Goal: Task Accomplishment & Management: Use online tool/utility

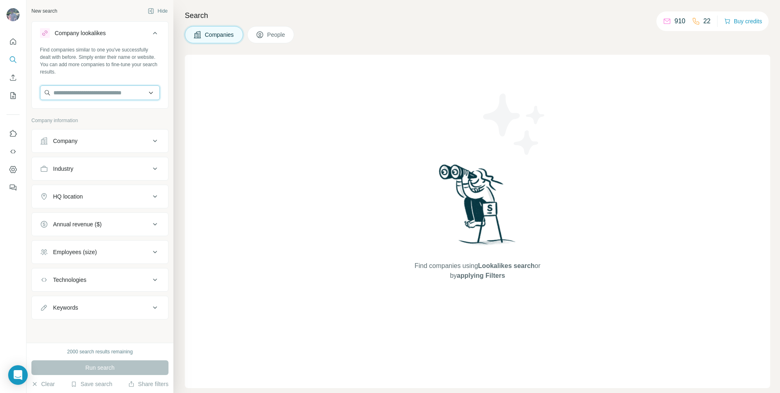
click at [109, 96] on input "text" at bounding box center [100, 92] width 120 height 15
click at [116, 143] on div "Company" at bounding box center [95, 141] width 110 height 8
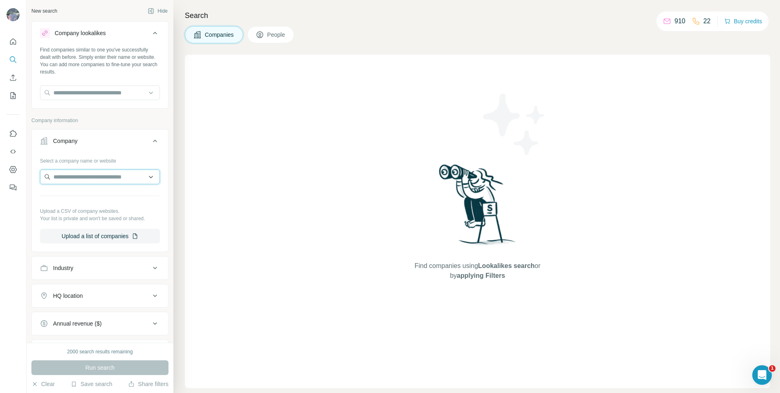
click at [100, 176] on input "text" at bounding box center [100, 176] width 120 height 15
paste input "**********"
type input "**********"
click at [104, 202] on div "Archisphere [DOMAIN_NAME]" at bounding box center [97, 199] width 110 height 22
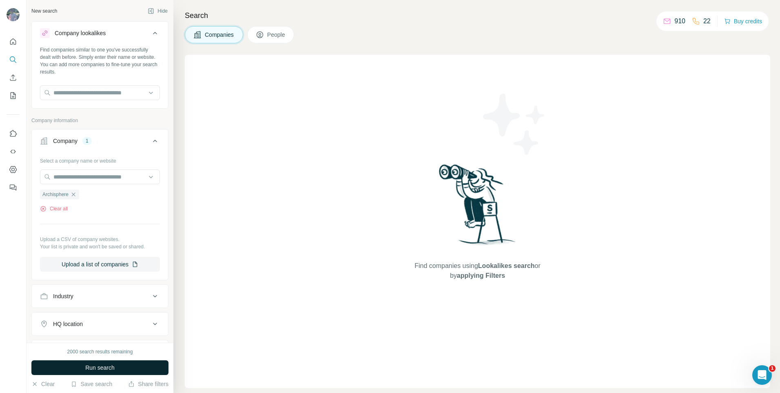
click at [103, 364] on span "Run search" at bounding box center [99, 367] width 29 height 8
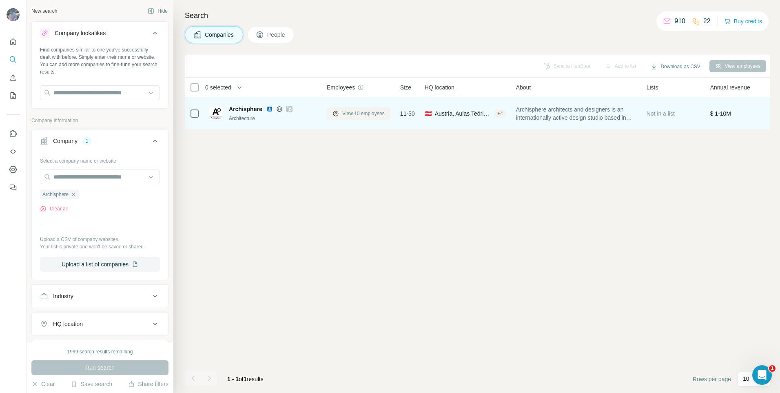
click at [346, 110] on span "View 10 employees" at bounding box center [363, 113] width 42 height 7
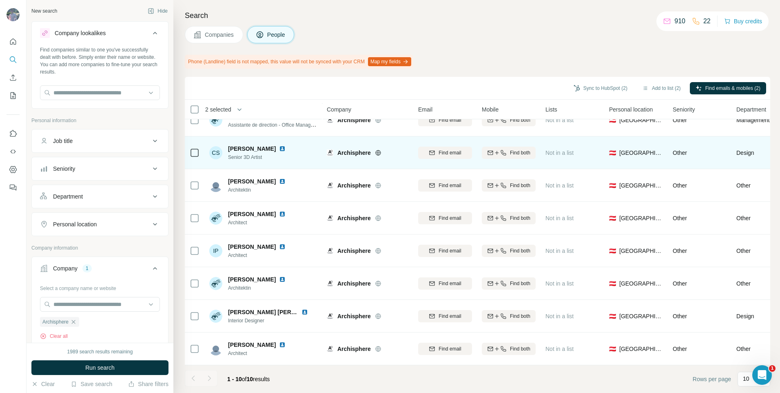
scroll to position [85, 0]
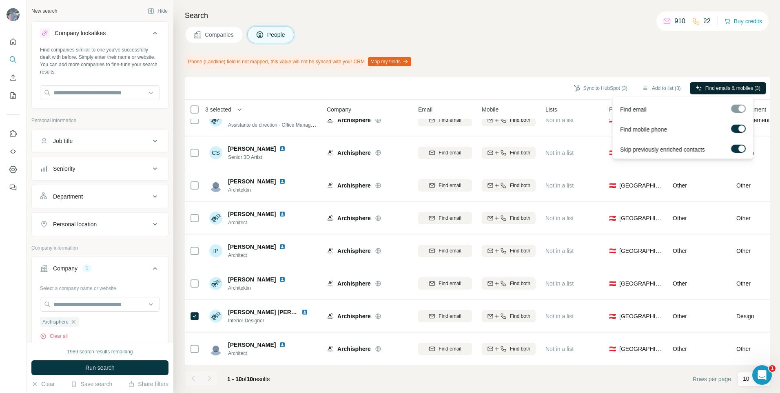
click at [736, 83] on button "Find emails & mobiles (3)" at bounding box center [728, 88] width 76 height 12
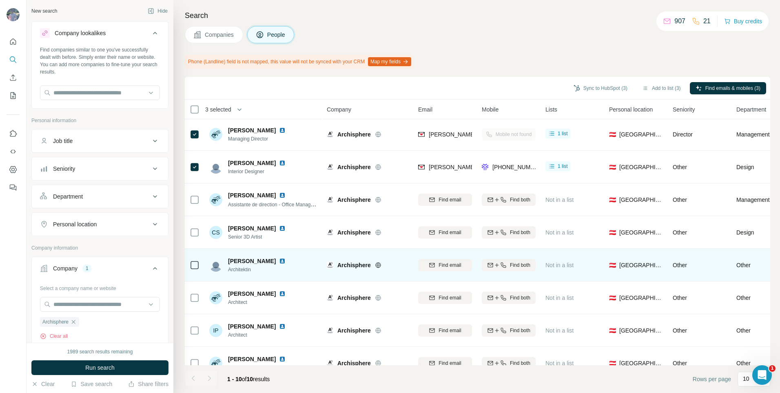
scroll to position [0, 0]
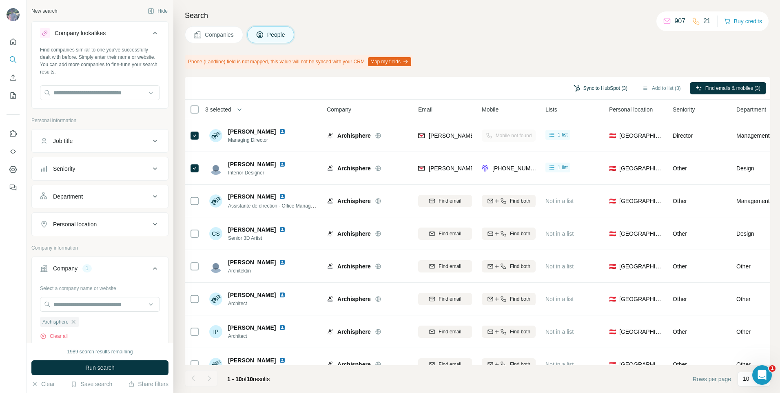
click at [612, 87] on button "Sync to HubSpot (3)" at bounding box center [600, 88] width 65 height 12
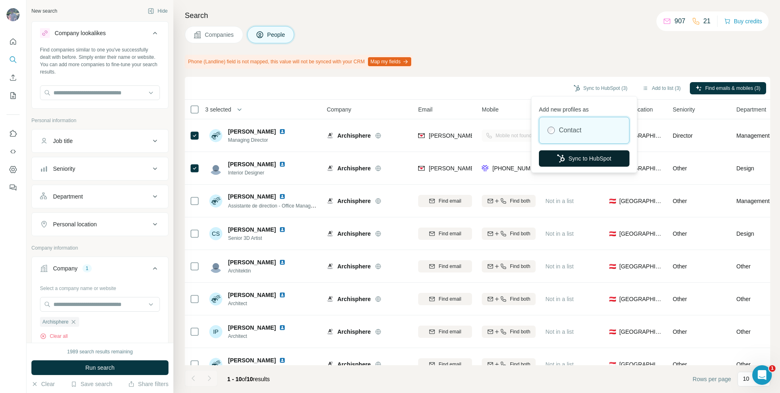
click at [575, 156] on button "Sync to HubSpot" at bounding box center [584, 158] width 91 height 16
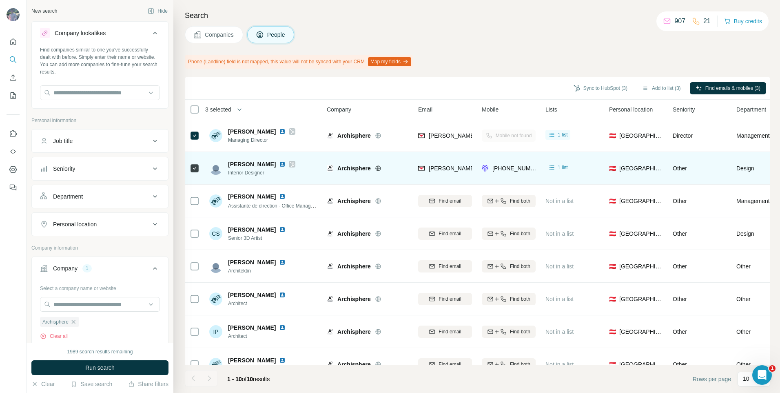
drag, startPoint x: 282, startPoint y: 162, endPoint x: 277, endPoint y: 183, distance: 21.5
click at [277, 183] on td "[PERSON_NAME] Interior Designer" at bounding box center [263, 168] width 118 height 33
click at [281, 166] on img at bounding box center [282, 164] width 7 height 7
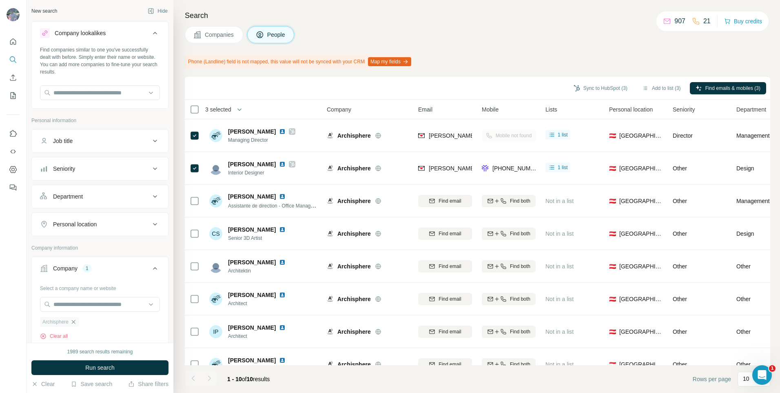
click at [75, 322] on icon "button" at bounding box center [73, 321] width 7 height 7
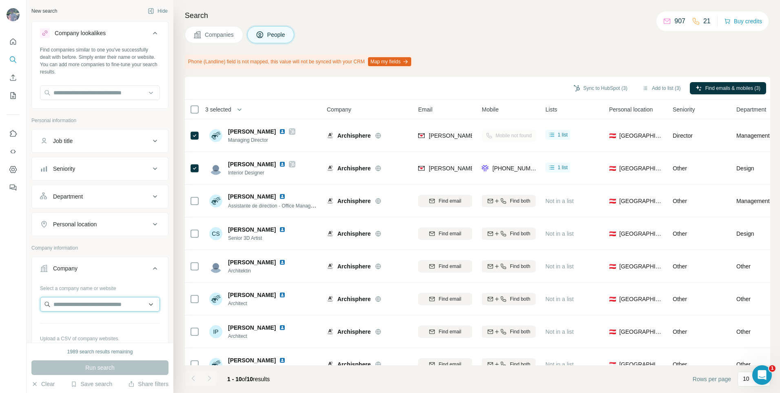
click at [82, 306] on input "text" at bounding box center [100, 304] width 120 height 15
paste input "**********"
drag, startPoint x: 70, startPoint y: 305, endPoint x: 46, endPoint y: 310, distance: 25.1
click at [46, 310] on input "**********" at bounding box center [100, 304] width 120 height 15
type input "**********"
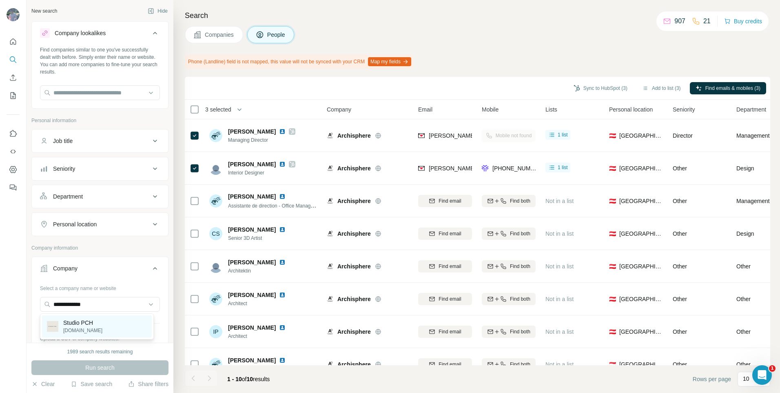
click at [104, 323] on div "Studio PCH [DOMAIN_NAME]" at bounding box center [97, 326] width 110 height 22
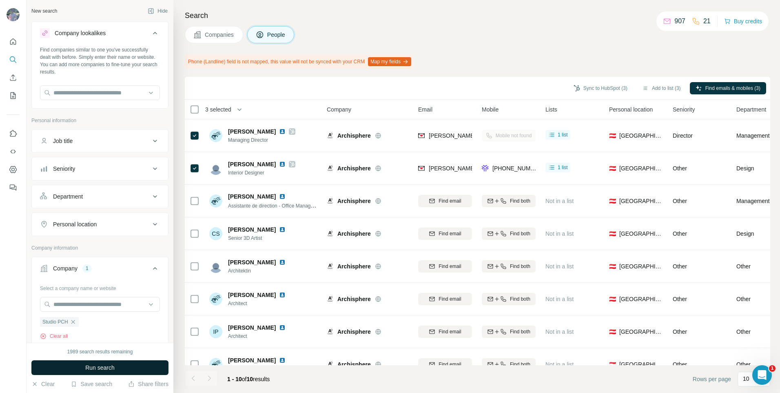
click at [141, 364] on button "Run search" at bounding box center [99, 367] width 137 height 15
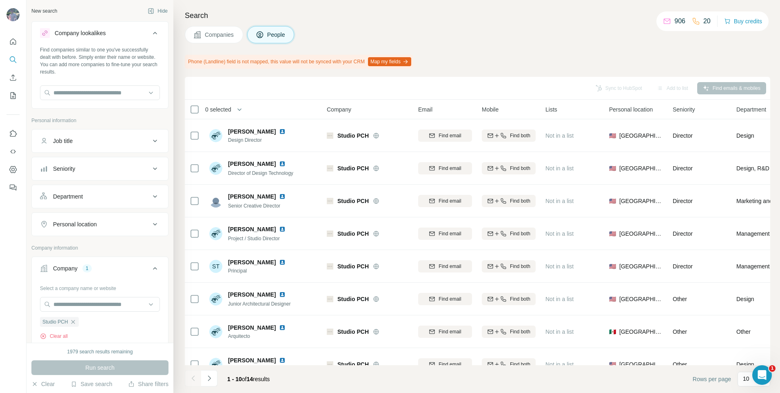
click at [210, 35] on span "Companies" at bounding box center [220, 35] width 30 height 8
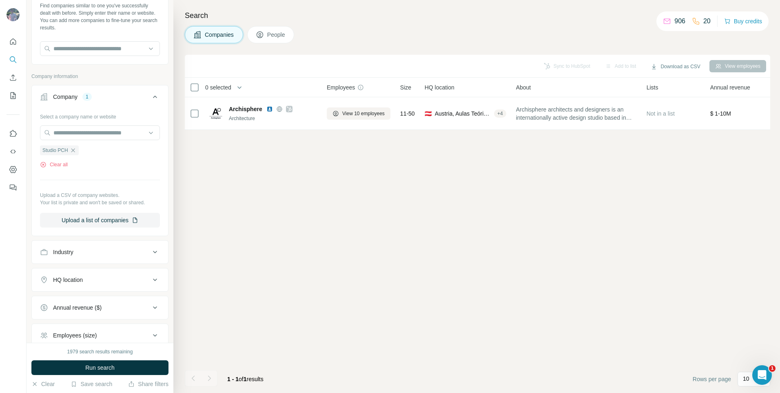
scroll to position [41, 0]
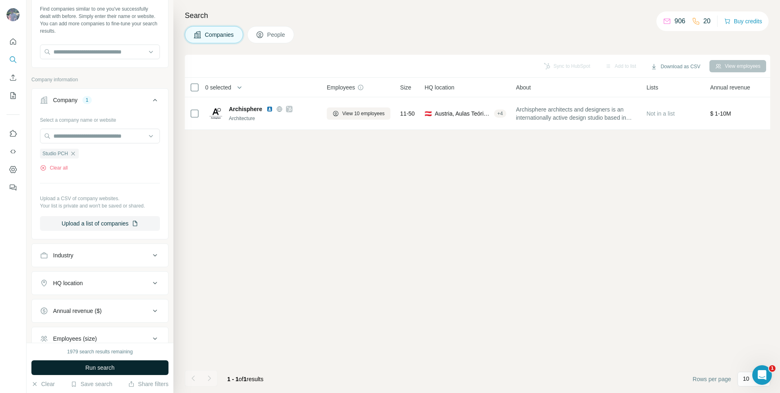
click at [118, 369] on button "Run search" at bounding box center [99, 367] width 137 height 15
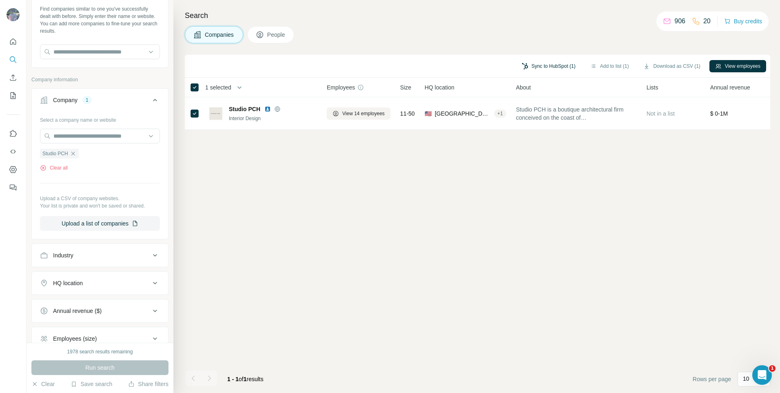
click at [559, 64] on button "Sync to HubSpot (1)" at bounding box center [548, 66] width 65 height 12
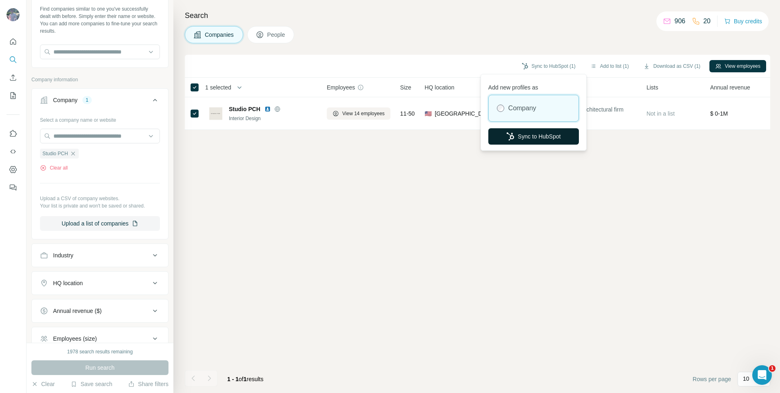
click at [530, 139] on button "Sync to HubSpot" at bounding box center [534, 136] width 91 height 16
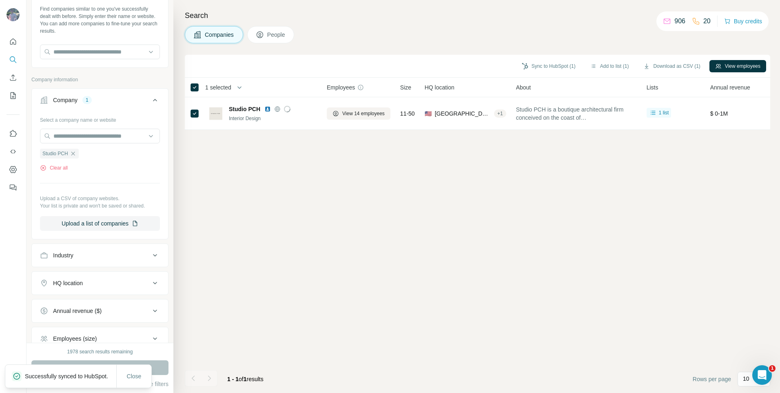
drag, startPoint x: 346, startPoint y: 114, endPoint x: 377, endPoint y: 89, distance: 40.3
click at [378, 84] on div "Employees" at bounding box center [359, 86] width 64 height 9
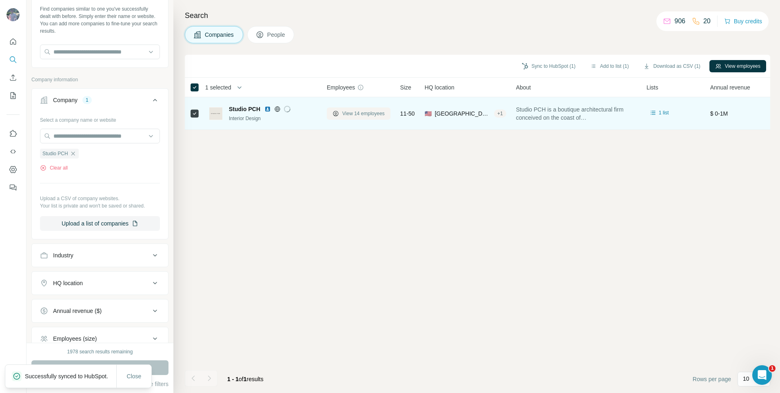
click at [369, 111] on span "View 14 employees" at bounding box center [363, 113] width 42 height 7
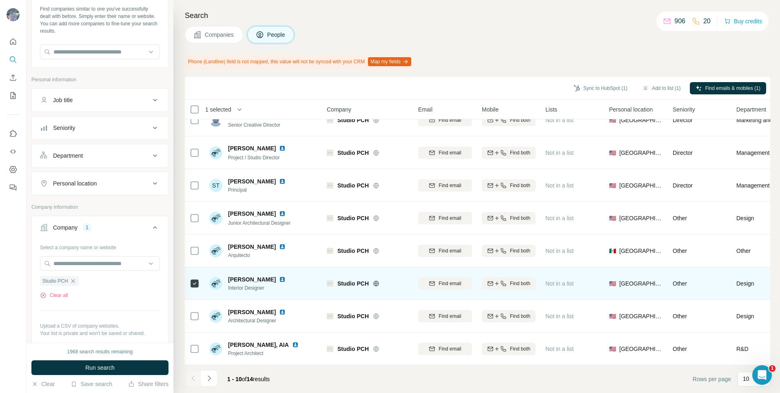
scroll to position [85, 0]
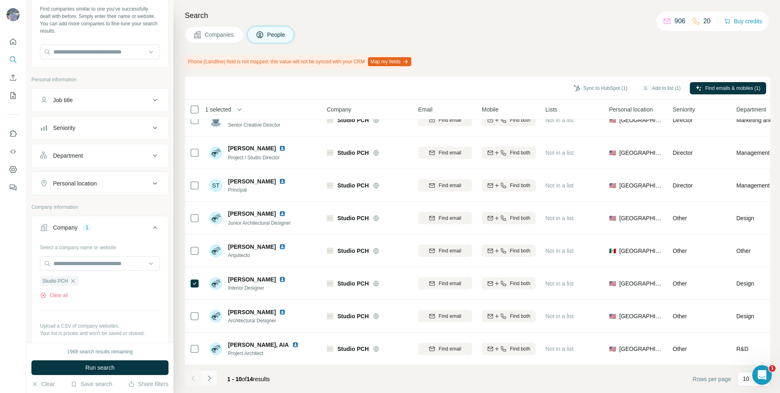
click at [209, 374] on icon "Navigate to next page" at bounding box center [209, 378] width 8 height 8
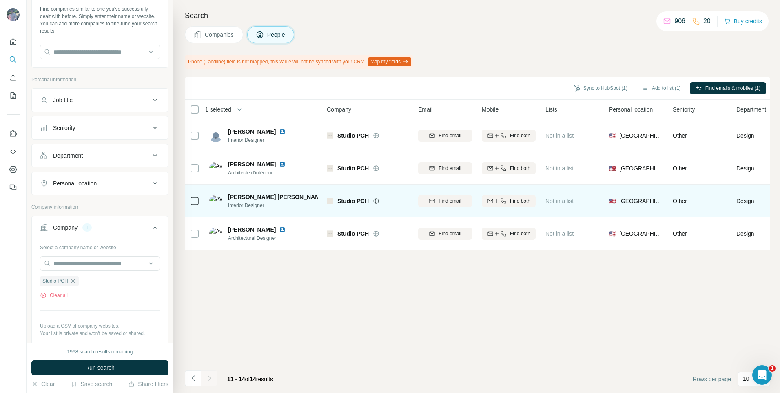
scroll to position [0, 0]
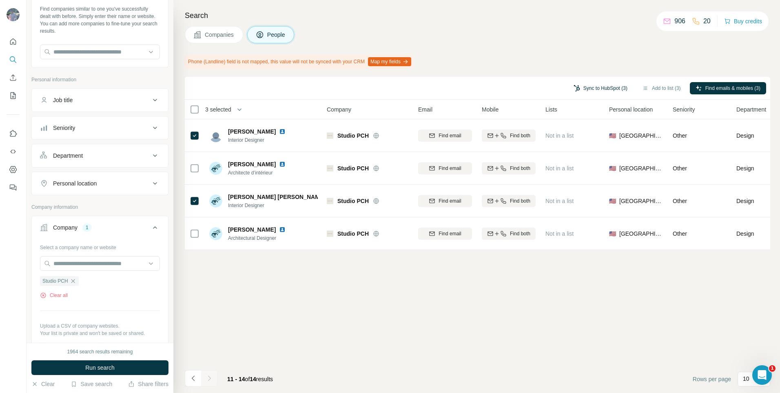
click at [590, 85] on button "Sync to HubSpot (3)" at bounding box center [600, 88] width 65 height 12
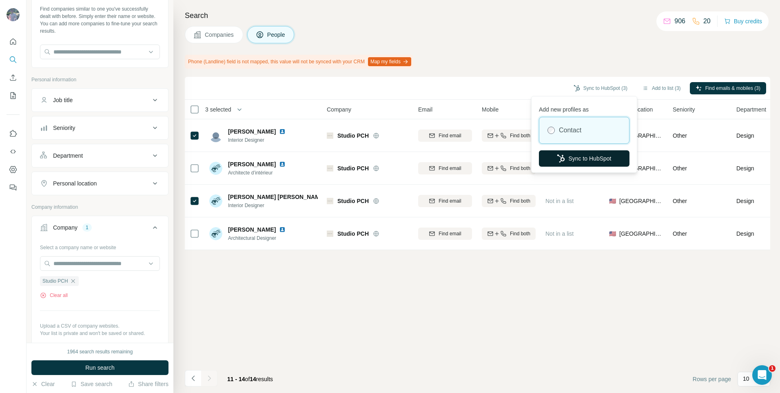
click at [596, 156] on button "Sync to HubSpot" at bounding box center [584, 158] width 91 height 16
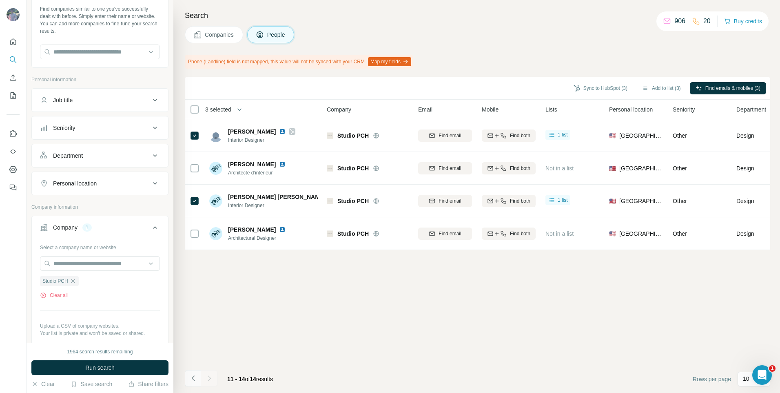
click at [200, 382] on button "Navigate to previous page" at bounding box center [193, 378] width 16 height 16
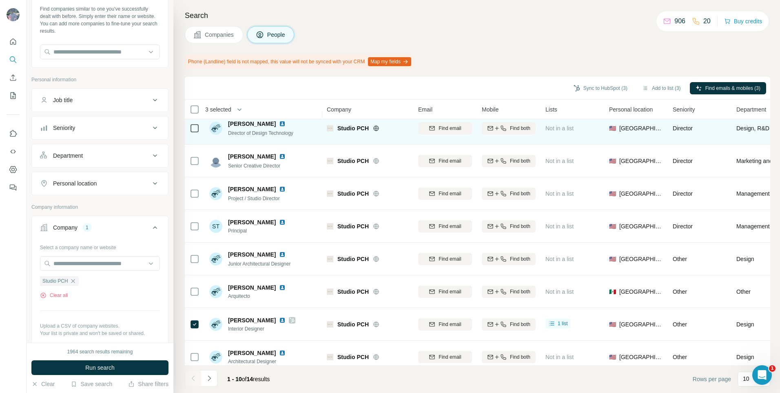
scroll to position [85, 0]
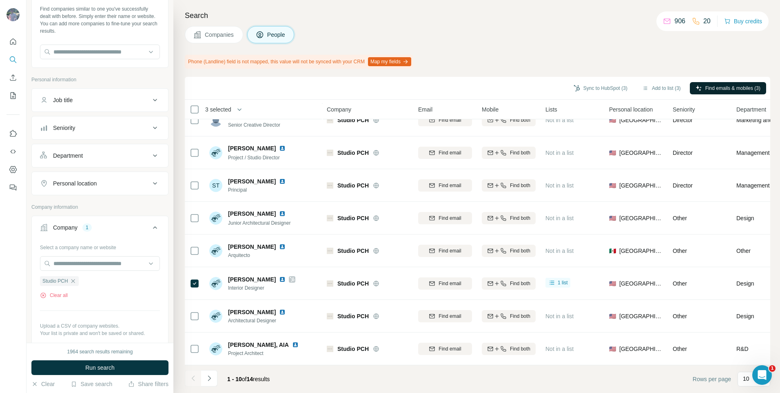
click at [703, 85] on button "Find emails & mobiles (3)" at bounding box center [728, 88] width 76 height 12
click at [607, 84] on button "Sync to HubSpot (3)" at bounding box center [600, 88] width 65 height 12
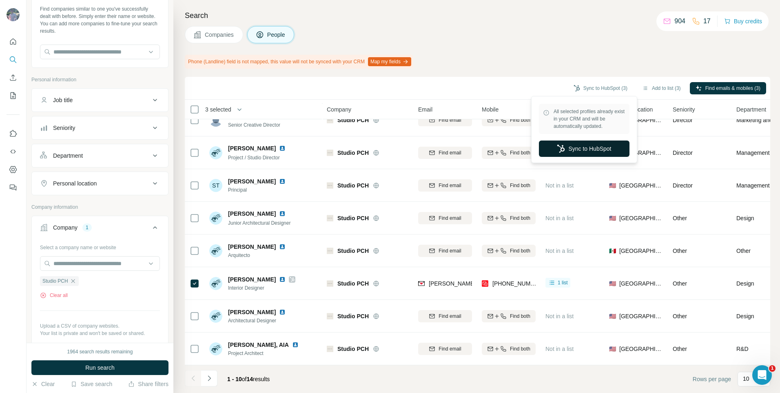
click at [599, 147] on button "Sync to HubSpot" at bounding box center [584, 148] width 91 height 16
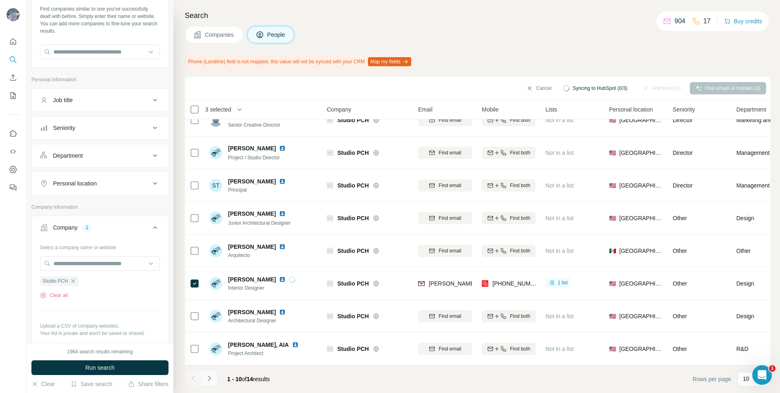
click at [209, 381] on icon "Navigate to next page" at bounding box center [209, 378] width 8 height 8
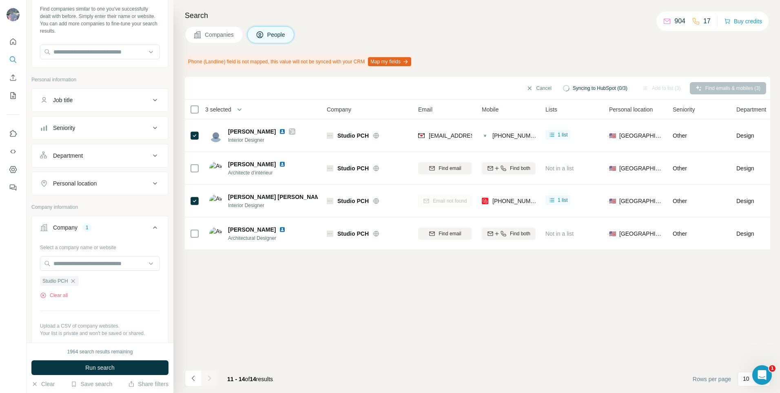
scroll to position [0, 0]
click at [72, 278] on icon "button" at bounding box center [73, 281] width 7 height 7
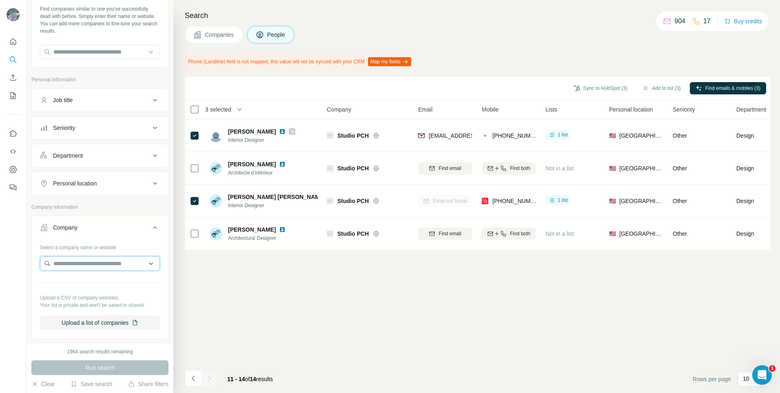
click at [69, 264] on input "text" at bounding box center [100, 263] width 120 height 15
paste input "**********"
drag, startPoint x: 72, startPoint y: 261, endPoint x: 40, endPoint y: 265, distance: 31.7
click at [40, 265] on input "**********" at bounding box center [100, 263] width 120 height 15
click at [115, 264] on input "**********" at bounding box center [100, 263] width 120 height 15
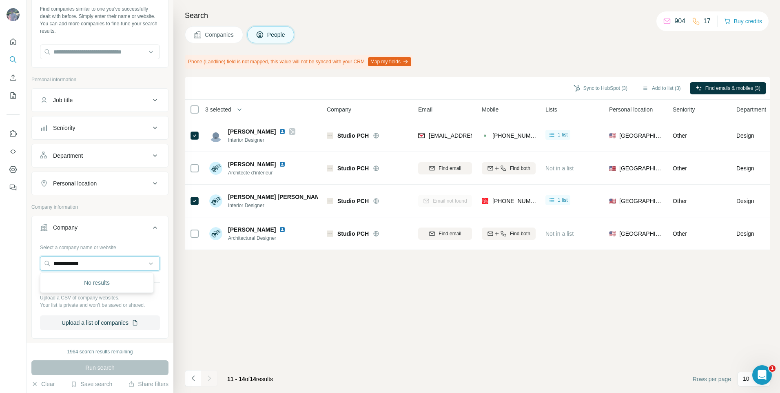
type input "**********"
